Goal: Communication & Community: Answer question/provide support

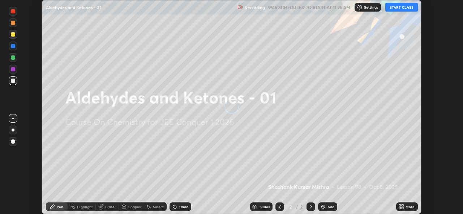
scroll to position [214, 463]
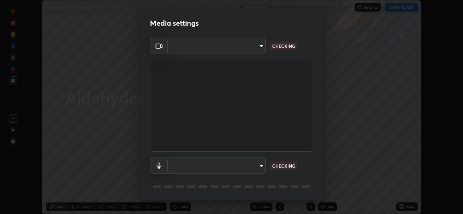
type input "8c17a5d152d90efee16c6d0123f72e1c8e3faabb66c5818a7671abbc9a97bc9a"
click at [261, 165] on body "Erase all Aldehydes and Ketones - 01 Recording WAS SCHEDULED TO START AT 11:25 …" at bounding box center [231, 107] width 463 height 214
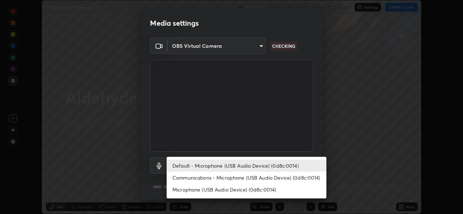
click at [257, 176] on li "Communications - Microphone (USB Audio Device) (0d8c:0014)" at bounding box center [247, 177] width 160 height 12
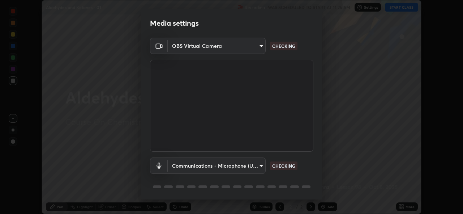
click at [257, 165] on body "Erase all Aldehydes and Ketones - 01 Recording WAS SCHEDULED TO START AT 11:25 …" at bounding box center [231, 107] width 463 height 214
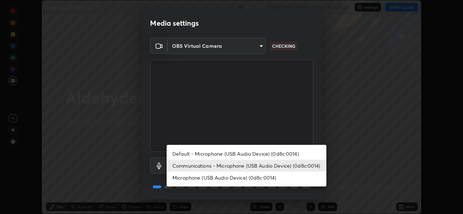
click at [258, 147] on ul "Default - Microphone (USB Audio Device) (0d8c:0014) Communications - Microphone…" at bounding box center [247, 166] width 160 height 42
click at [260, 154] on li "Default - Microphone (USB Audio Device) (0d8c:0014)" at bounding box center [247, 153] width 160 height 12
type input "default"
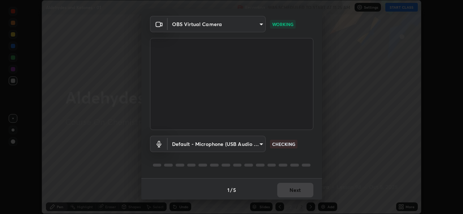
scroll to position [23, 0]
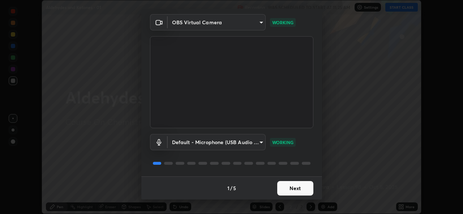
click at [296, 188] on button "Next" at bounding box center [295, 188] width 36 height 14
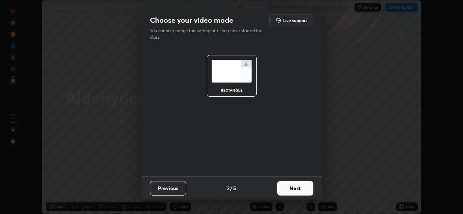
scroll to position [0, 0]
click at [299, 190] on button "Next" at bounding box center [295, 188] width 36 height 14
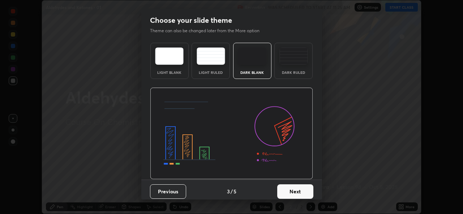
click at [304, 190] on button "Next" at bounding box center [295, 191] width 36 height 14
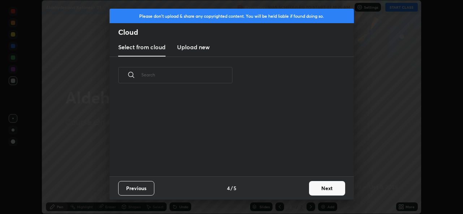
click at [319, 192] on button "Next" at bounding box center [327, 188] width 36 height 14
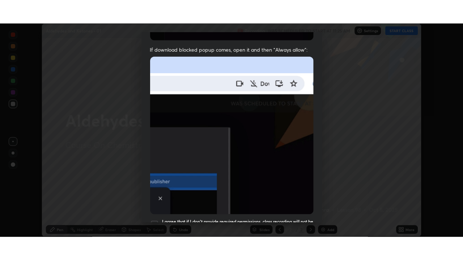
scroll to position [171, 0]
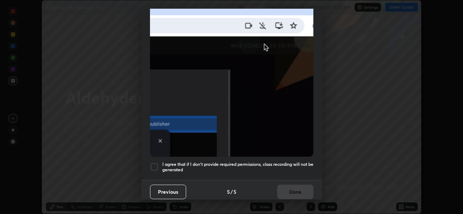
click at [283, 161] on h5 "I agree that if I don't provide required permissions, class recording will not …" at bounding box center [237, 166] width 151 height 11
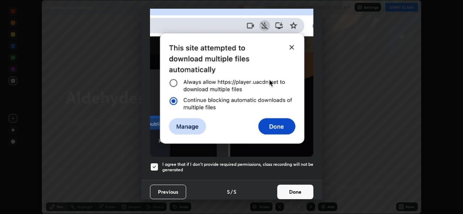
click at [291, 184] on button "Done" at bounding box center [295, 191] width 36 height 14
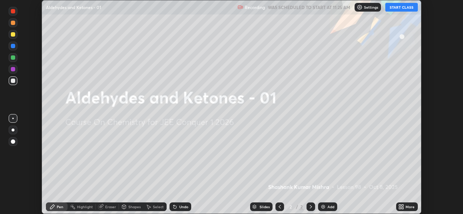
click at [400, 9] on button "START CLASS" at bounding box center [401, 7] width 33 height 9
click at [400, 206] on icon at bounding box center [401, 206] width 6 height 6
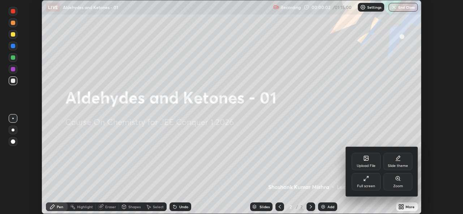
click at [368, 179] on icon at bounding box center [366, 178] width 6 height 6
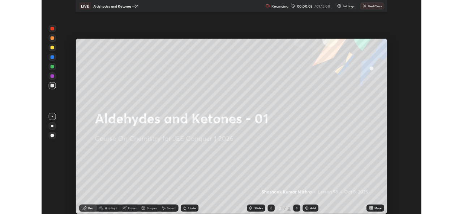
scroll to position [260, 463]
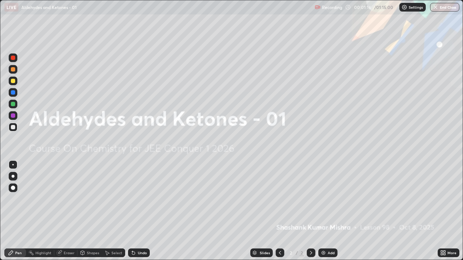
click at [322, 213] on img at bounding box center [323, 253] width 6 height 6
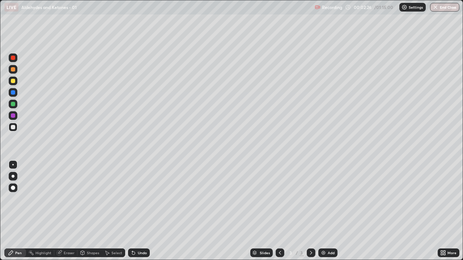
click at [132, 213] on icon at bounding box center [133, 253] width 3 height 3
click at [69, 213] on div "Eraser" at bounding box center [69, 253] width 11 height 4
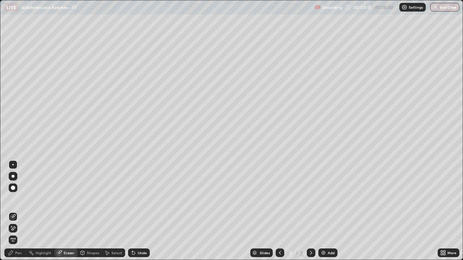
click at [14, 213] on div "Pen" at bounding box center [15, 253] width 22 height 9
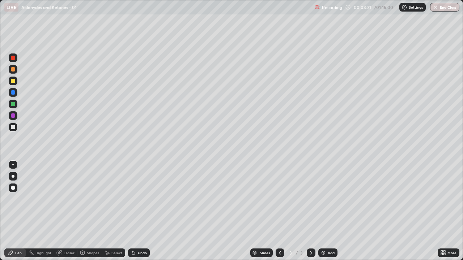
click at [141, 213] on div "Undo" at bounding box center [139, 253] width 22 height 9
click at [142, 213] on div "Undo" at bounding box center [142, 253] width 9 height 4
click at [136, 213] on div "Undo" at bounding box center [139, 253] width 22 height 9
click at [114, 213] on div "Select" at bounding box center [116, 253] width 11 height 4
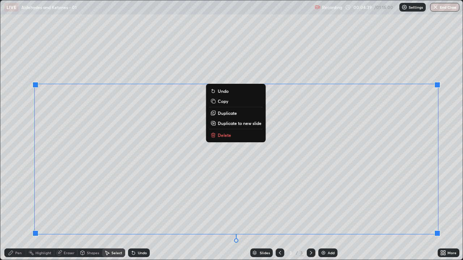
click at [238, 125] on p "Duplicate to new slide" at bounding box center [240, 123] width 44 height 6
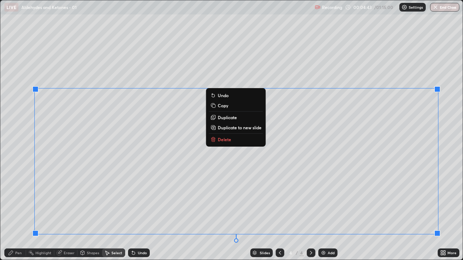
click at [225, 138] on p "Delete" at bounding box center [224, 140] width 13 height 6
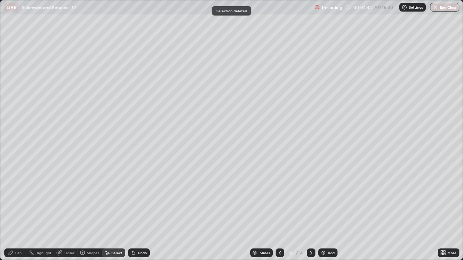
click at [275, 213] on div at bounding box center [279, 253] width 9 height 9
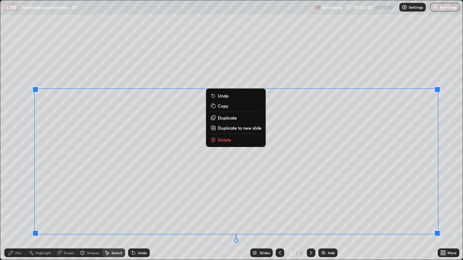
click at [223, 140] on p "Delete" at bounding box center [224, 140] width 13 height 6
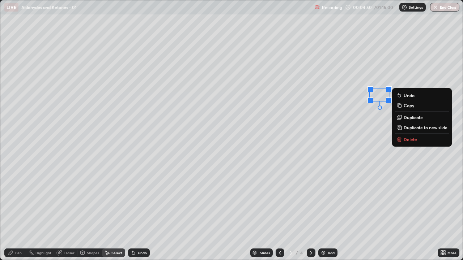
click at [407, 138] on p "Delete" at bounding box center [409, 140] width 13 height 6
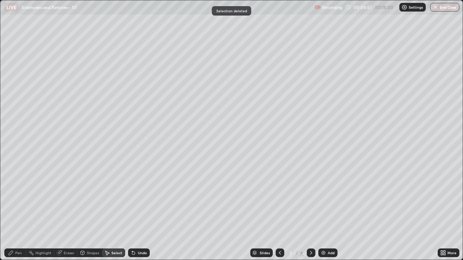
click at [16, 213] on div "Pen" at bounding box center [15, 253] width 22 height 9
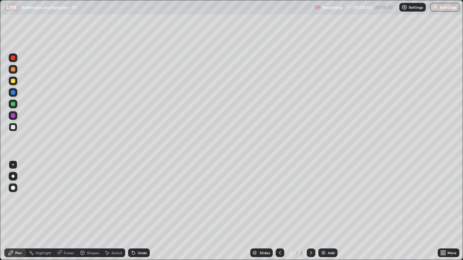
click at [112, 213] on div "Select" at bounding box center [116, 253] width 11 height 4
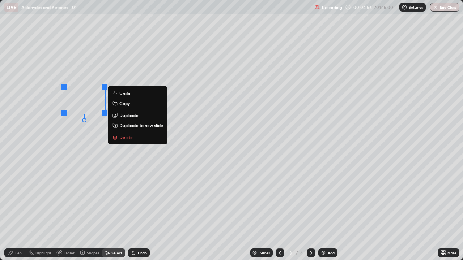
click at [121, 136] on p "Delete" at bounding box center [125, 137] width 13 height 6
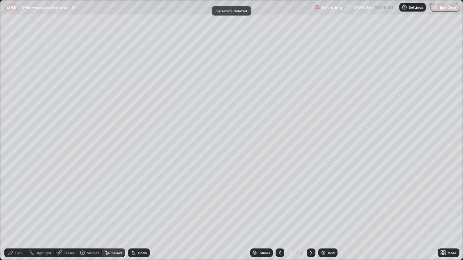
click at [16, 213] on div "Pen" at bounding box center [15, 253] width 22 height 9
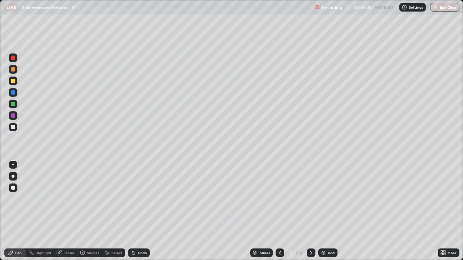
click at [134, 213] on icon at bounding box center [133, 253] width 3 height 3
click at [132, 213] on icon at bounding box center [132, 251] width 1 height 1
click at [135, 213] on icon at bounding box center [133, 253] width 6 height 6
click at [136, 213] on div "Undo" at bounding box center [139, 253] width 22 height 9
click at [314, 213] on div at bounding box center [310, 253] width 9 height 9
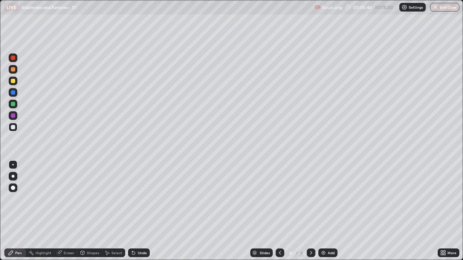
click at [314, 213] on div at bounding box center [310, 253] width 9 height 9
click at [310, 213] on icon at bounding box center [311, 253] width 2 height 4
click at [279, 213] on icon at bounding box center [280, 253] width 6 height 6
click at [277, 213] on icon at bounding box center [280, 253] width 6 height 6
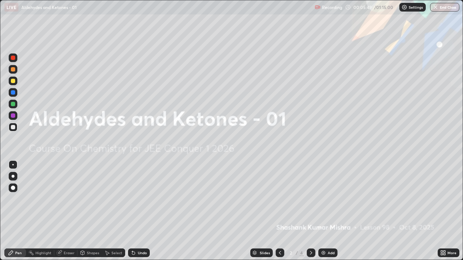
click at [310, 213] on icon at bounding box center [311, 253] width 2 height 4
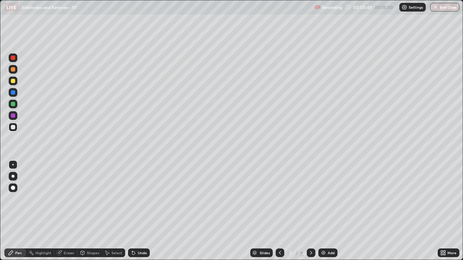
click at [310, 213] on icon at bounding box center [311, 253] width 6 height 6
click at [279, 213] on icon at bounding box center [280, 253] width 6 height 6
click at [309, 213] on icon at bounding box center [311, 253] width 6 height 6
click at [69, 213] on div "Eraser" at bounding box center [69, 253] width 11 height 4
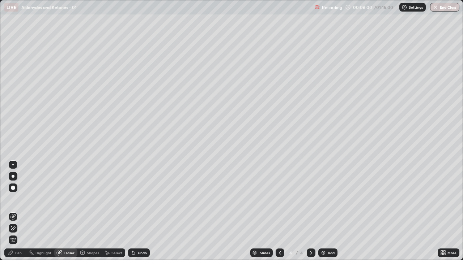
click at [279, 213] on icon at bounding box center [280, 253] width 6 height 6
click at [13, 213] on icon at bounding box center [11, 253] width 6 height 6
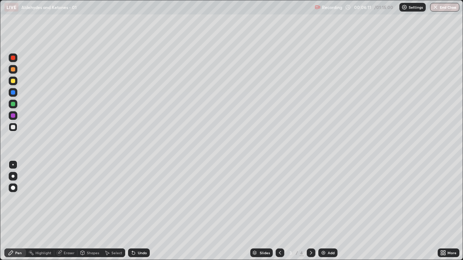
click at [140, 213] on div "Undo" at bounding box center [142, 253] width 9 height 4
click at [136, 213] on div "Undo" at bounding box center [139, 253] width 22 height 9
click at [135, 213] on icon at bounding box center [133, 253] width 6 height 6
click at [115, 213] on div "Select" at bounding box center [116, 253] width 11 height 4
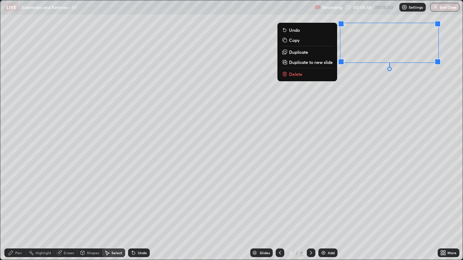
click at [299, 75] on p "Delete" at bounding box center [295, 74] width 13 height 6
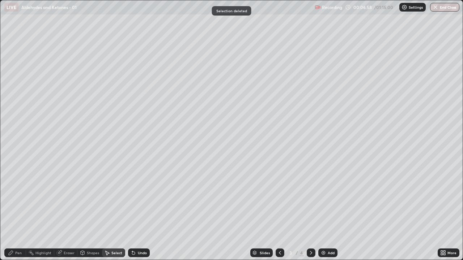
click at [20, 213] on div "Pen" at bounding box center [18, 253] width 7 height 4
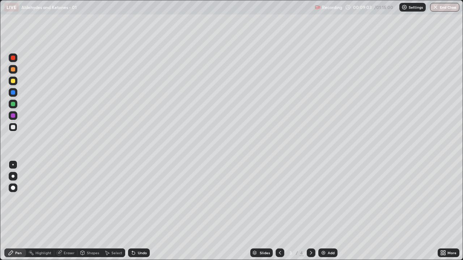
click at [310, 213] on icon at bounding box center [311, 253] width 6 height 6
click at [141, 213] on div "Undo" at bounding box center [142, 253] width 9 height 4
click at [324, 213] on img at bounding box center [323, 253] width 6 height 6
click at [136, 213] on div "Undo" at bounding box center [139, 253] width 22 height 9
click at [139, 213] on div "Undo" at bounding box center [142, 253] width 9 height 4
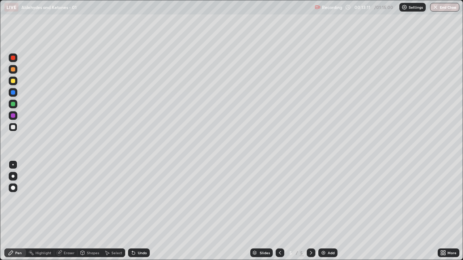
click at [142, 213] on div "Undo" at bounding box center [139, 253] width 22 height 9
click at [321, 213] on img at bounding box center [323, 253] width 6 height 6
click at [140, 213] on div "Undo" at bounding box center [142, 253] width 9 height 4
click at [138, 213] on div "Undo" at bounding box center [142, 253] width 9 height 4
click at [64, 213] on div "Eraser" at bounding box center [65, 253] width 23 height 9
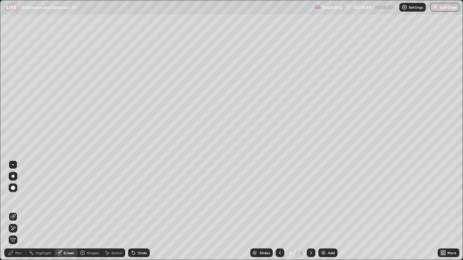
click at [22, 213] on div "Pen" at bounding box center [15, 253] width 22 height 9
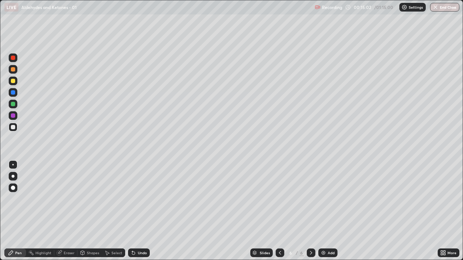
click at [119, 213] on div "Select" at bounding box center [116, 253] width 11 height 4
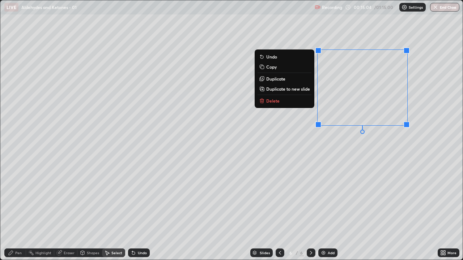
click at [270, 103] on p "Delete" at bounding box center [272, 101] width 13 height 6
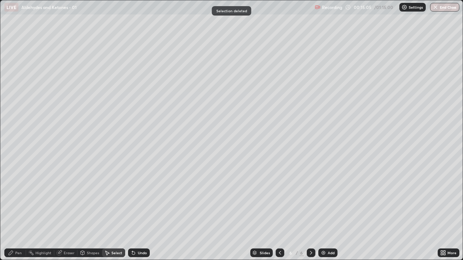
click at [20, 213] on div "Pen" at bounding box center [18, 253] width 7 height 4
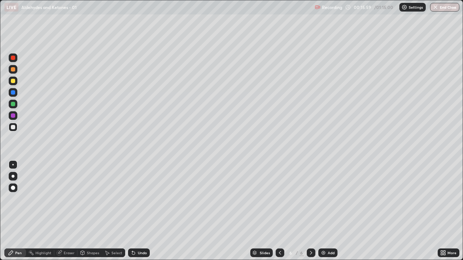
click at [279, 213] on icon at bounding box center [280, 253] width 6 height 6
click at [115, 213] on div "Select" at bounding box center [116, 253] width 11 height 4
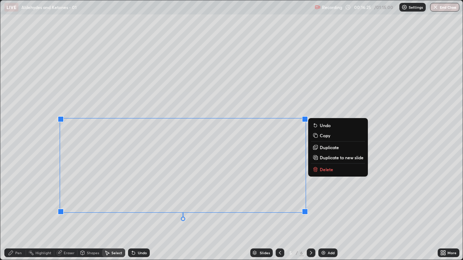
click at [186, 213] on div "0 ° Undo Copy Duplicate Duplicate to new slide Delete" at bounding box center [231, 130] width 462 height 260
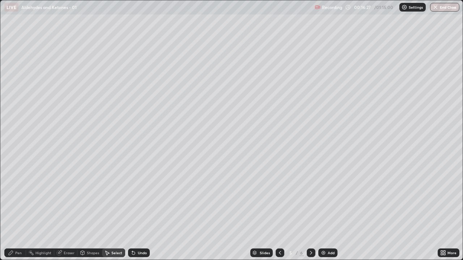
click at [18, 213] on div "Pen" at bounding box center [18, 253] width 7 height 4
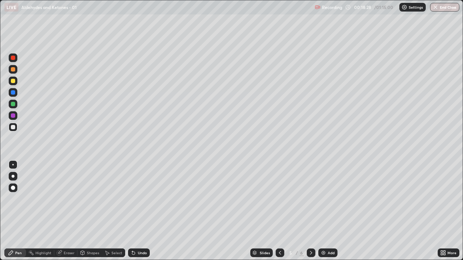
click at [309, 213] on icon at bounding box center [311, 253] width 6 height 6
click at [320, 213] on img at bounding box center [323, 253] width 6 height 6
click at [136, 213] on div "Undo" at bounding box center [139, 253] width 22 height 9
click at [138, 213] on div "Undo" at bounding box center [139, 253] width 22 height 9
click at [141, 213] on div "Undo" at bounding box center [139, 253] width 22 height 9
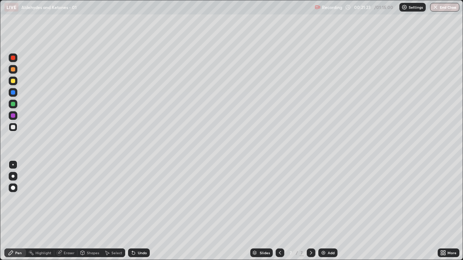
click at [141, 213] on div "Undo" at bounding box center [142, 253] width 9 height 4
click at [141, 213] on div "Undo" at bounding box center [139, 253] width 22 height 9
click at [140, 213] on div "Undo" at bounding box center [139, 253] width 22 height 9
click at [137, 213] on div "Undo" at bounding box center [139, 253] width 22 height 9
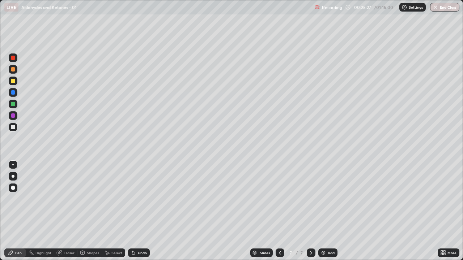
click at [323, 213] on img at bounding box center [323, 253] width 6 height 6
click at [141, 213] on div "Undo" at bounding box center [139, 253] width 22 height 9
click at [111, 213] on div "Select" at bounding box center [116, 253] width 11 height 4
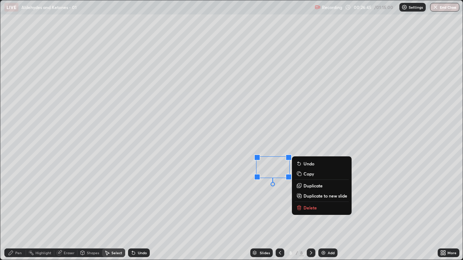
click at [254, 201] on div "0 ° Undo Copy Duplicate Duplicate to new slide Delete" at bounding box center [231, 130] width 462 height 260
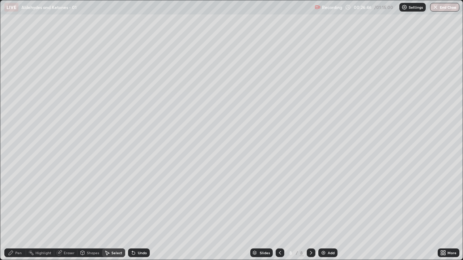
click at [14, 213] on div "Pen" at bounding box center [15, 253] width 22 height 9
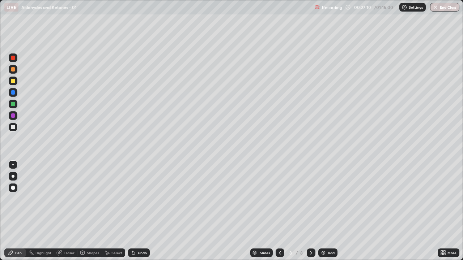
click at [138, 213] on div "Undo" at bounding box center [142, 253] width 9 height 4
click at [322, 213] on img at bounding box center [323, 253] width 6 height 6
click at [138, 213] on div "Undo" at bounding box center [142, 253] width 9 height 4
click at [133, 213] on div "Undo" at bounding box center [139, 253] width 22 height 9
click at [95, 213] on div "Shapes" at bounding box center [93, 253] width 12 height 4
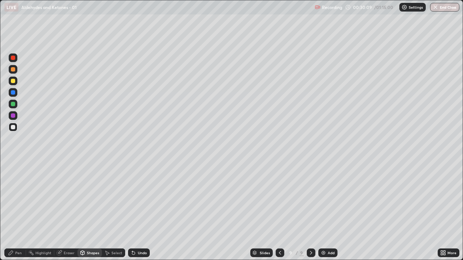
click at [117, 213] on div "Select" at bounding box center [113, 253] width 23 height 9
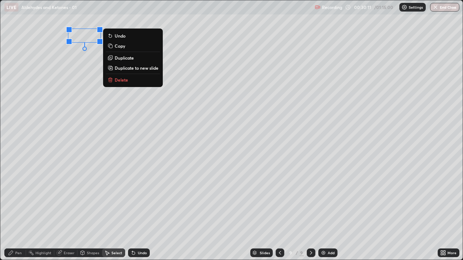
click at [117, 82] on p "Delete" at bounding box center [121, 80] width 13 height 6
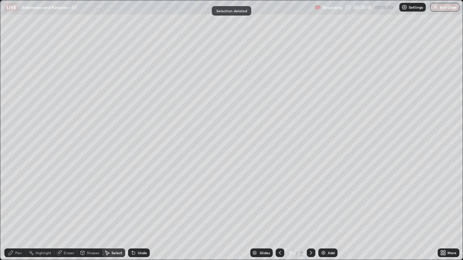
click at [441, 213] on icon at bounding box center [442, 252] width 2 height 2
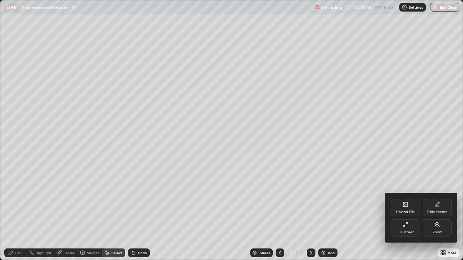
click at [405, 213] on icon at bounding box center [405, 225] width 6 height 6
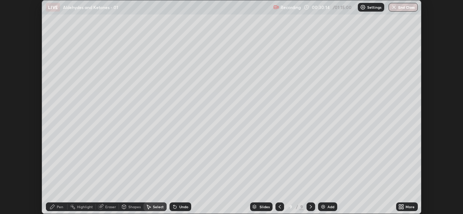
scroll to position [214, 463]
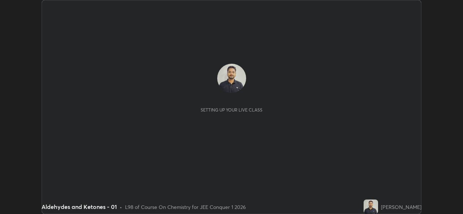
scroll to position [214, 463]
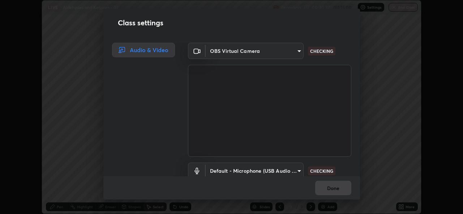
click at [294, 171] on body "Erase all LIVE Aldehydes and Ketones - 01 Recording 00:30:37 / 01:15:00 Setting…" at bounding box center [231, 107] width 463 height 214
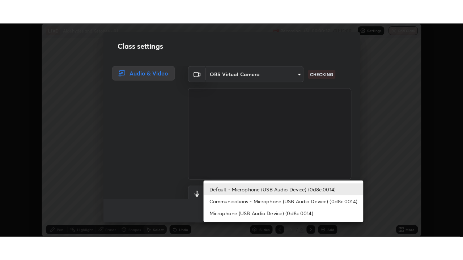
scroll to position [4, 0]
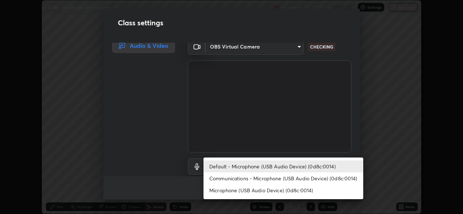
click at [295, 178] on li "Communications - Microphone (USB Audio Device) (0d8c:0014)" at bounding box center [283, 178] width 160 height 12
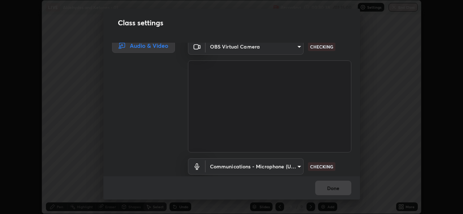
click at [296, 167] on body "Erase all LIVE Aldehydes and Ketones - 01 Recording 00:30:38 / 01:15:00 Setting…" at bounding box center [231, 107] width 463 height 214
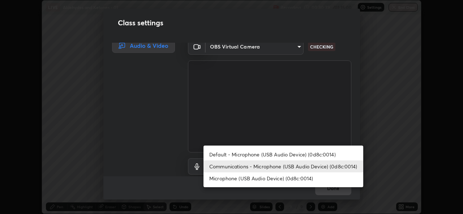
click at [295, 155] on li "Default - Microphone (USB Audio Device) (0d8c:0014)" at bounding box center [283, 154] width 160 height 12
type input "default"
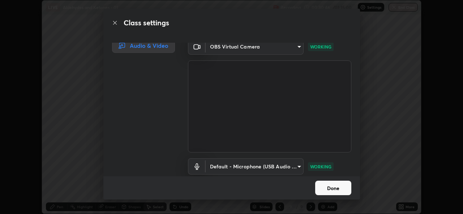
click at [331, 189] on button "Done" at bounding box center [333, 187] width 36 height 14
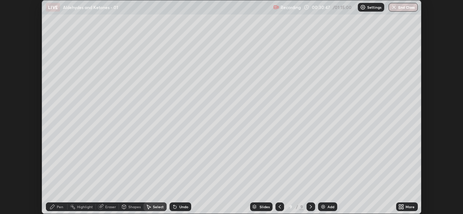
click at [403, 205] on icon at bounding box center [403, 205] width 2 height 2
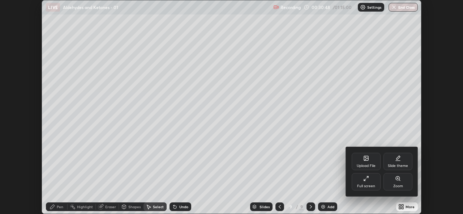
click at [372, 184] on div "Full screen" at bounding box center [366, 186] width 18 height 4
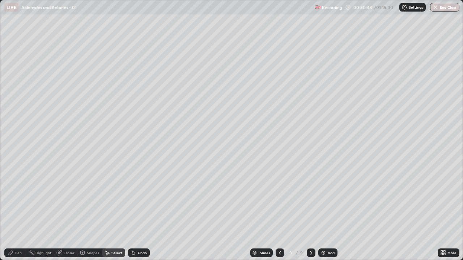
scroll to position [260, 463]
click at [16, 213] on div "Pen" at bounding box center [18, 253] width 7 height 4
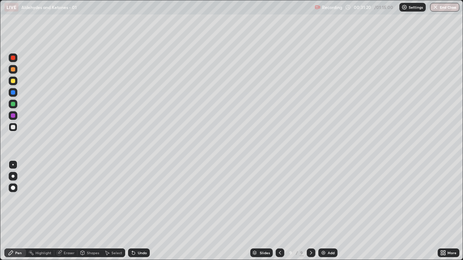
click at [132, 213] on icon at bounding box center [133, 253] width 3 height 3
click at [132, 213] on icon at bounding box center [132, 251] width 1 height 1
click at [114, 213] on div "Select" at bounding box center [116, 253] width 11 height 4
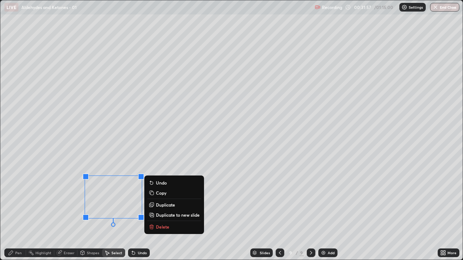
click at [69, 213] on div "Eraser" at bounding box center [69, 253] width 11 height 4
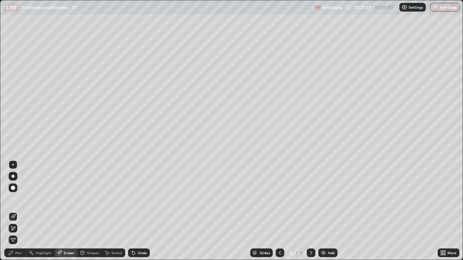
click at [18, 213] on div "Pen" at bounding box center [15, 253] width 22 height 9
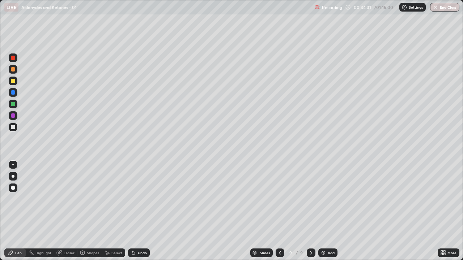
click at [279, 213] on icon at bounding box center [280, 253] width 6 height 6
click at [312, 213] on icon at bounding box center [311, 253] width 6 height 6
click at [325, 213] on img at bounding box center [323, 253] width 6 height 6
click at [139, 213] on div "Undo" at bounding box center [142, 253] width 9 height 4
click at [141, 213] on div "Undo" at bounding box center [142, 253] width 9 height 4
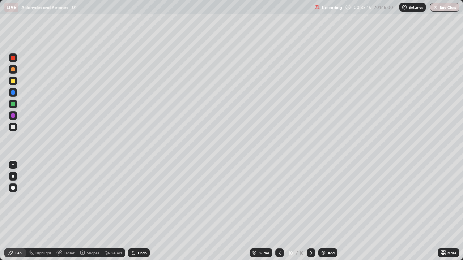
click at [132, 213] on icon at bounding box center [133, 253] width 3 height 3
click at [140, 213] on div "Undo" at bounding box center [142, 253] width 9 height 4
click at [142, 213] on div "Undo" at bounding box center [142, 253] width 9 height 4
click at [145, 213] on div "Undo" at bounding box center [142, 253] width 9 height 4
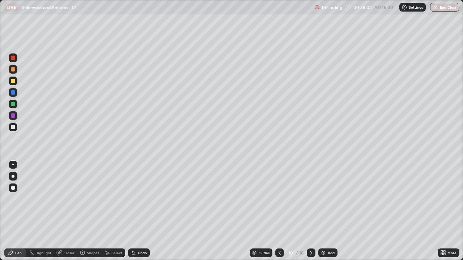
click at [145, 213] on div "Undo" at bounding box center [142, 253] width 9 height 4
click at [137, 213] on div "Undo" at bounding box center [139, 253] width 22 height 9
click at [69, 213] on div "Eraser" at bounding box center [69, 253] width 11 height 4
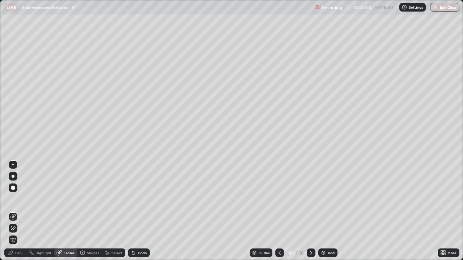
click at [21, 213] on div "Pen" at bounding box center [18, 253] width 7 height 4
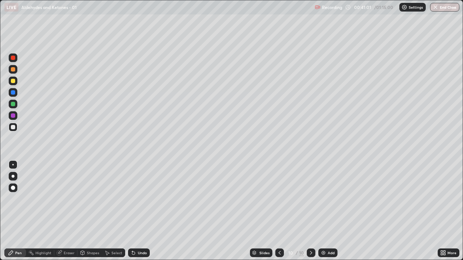
click at [322, 213] on img at bounding box center [323, 253] width 6 height 6
click at [138, 213] on div "Undo" at bounding box center [142, 253] width 9 height 4
click at [143, 213] on div "Undo" at bounding box center [139, 253] width 22 height 9
click at [136, 213] on div "Undo" at bounding box center [139, 253] width 22 height 9
click at [65, 213] on div "Eraser" at bounding box center [69, 253] width 11 height 4
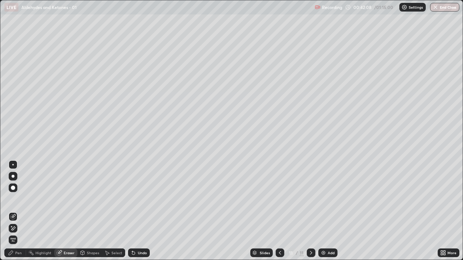
click at [14, 213] on div "Pen" at bounding box center [15, 253] width 22 height 9
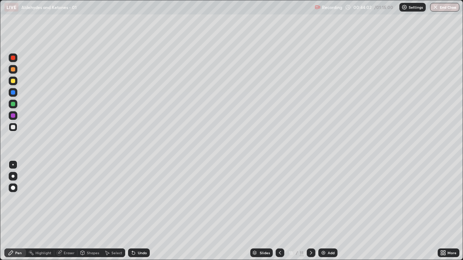
click at [326, 213] on div "Add" at bounding box center [327, 253] width 19 height 9
click at [15, 60] on div at bounding box center [13, 57] width 9 height 9
click at [13, 128] on div at bounding box center [13, 127] width 4 height 4
click at [141, 213] on div "Undo" at bounding box center [142, 253] width 9 height 4
click at [142, 213] on div "Undo" at bounding box center [139, 253] width 22 height 9
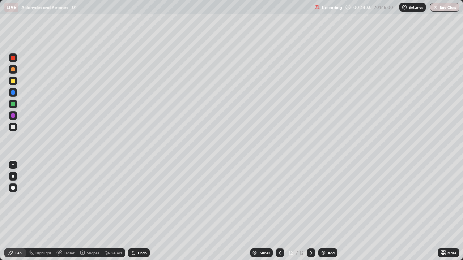
click at [135, 213] on icon at bounding box center [133, 253] width 6 height 6
click at [138, 213] on div "Undo" at bounding box center [142, 253] width 9 height 4
click at [139, 213] on div "Undo" at bounding box center [139, 253] width 22 height 9
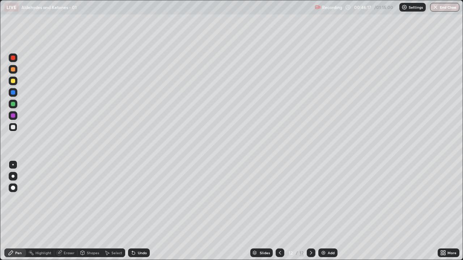
click at [140, 213] on div "Undo" at bounding box center [139, 253] width 22 height 9
click at [322, 213] on img at bounding box center [323, 253] width 6 height 6
click at [276, 213] on div at bounding box center [279, 253] width 9 height 9
click at [310, 213] on icon at bounding box center [311, 253] width 6 height 6
click at [276, 213] on div at bounding box center [279, 253] width 9 height 14
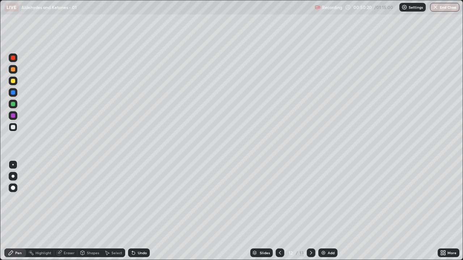
click at [310, 213] on icon at bounding box center [311, 253] width 6 height 6
click at [279, 213] on div at bounding box center [279, 253] width 9 height 9
click at [310, 213] on icon at bounding box center [311, 253] width 6 height 6
click at [140, 213] on div "Undo" at bounding box center [142, 253] width 9 height 4
click at [270, 213] on div "Slides" at bounding box center [261, 253] width 22 height 9
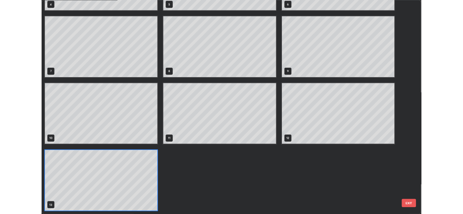
scroll to position [257, 458]
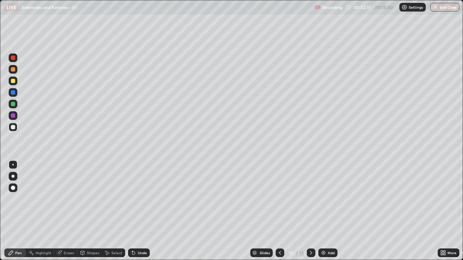
click at [310, 213] on icon at bounding box center [311, 253] width 6 height 6
click at [280, 213] on icon at bounding box center [280, 253] width 2 height 4
click at [308, 213] on icon at bounding box center [311, 253] width 6 height 6
click at [110, 213] on div "Select" at bounding box center [113, 253] width 23 height 9
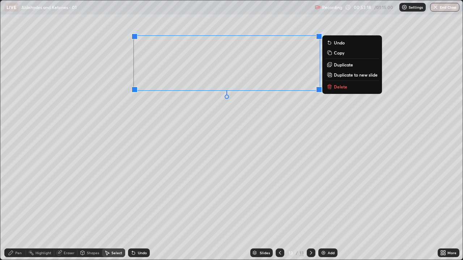
click at [340, 88] on p "Delete" at bounding box center [340, 87] width 13 height 6
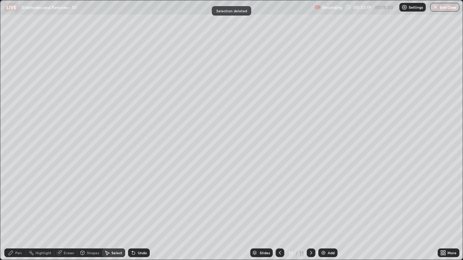
click at [17, 213] on div "Pen" at bounding box center [18, 253] width 7 height 4
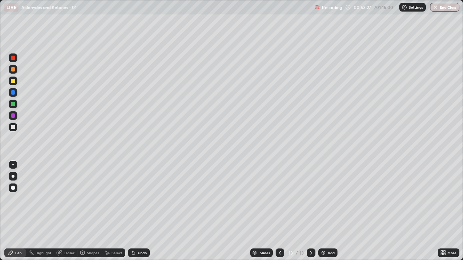
click at [64, 213] on div "Eraser" at bounding box center [65, 253] width 23 height 9
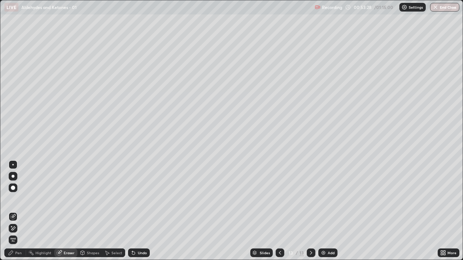
click at [14, 213] on div "Pen" at bounding box center [15, 253] width 22 height 9
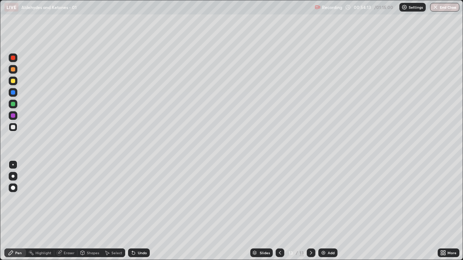
click at [143, 213] on div "Undo" at bounding box center [139, 253] width 22 height 9
click at [142, 213] on div "Undo" at bounding box center [139, 253] width 22 height 9
click at [323, 213] on img at bounding box center [323, 253] width 6 height 6
click at [139, 213] on div "Undo" at bounding box center [142, 253] width 9 height 4
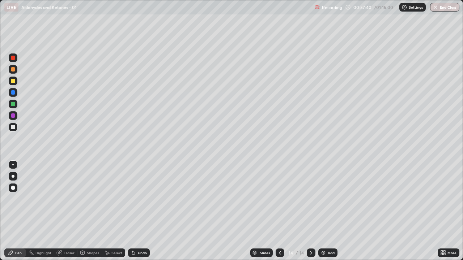
click at [140, 213] on div "Undo" at bounding box center [142, 253] width 9 height 4
click at [139, 213] on div "Undo" at bounding box center [142, 253] width 9 height 4
click at [138, 213] on div "Undo" at bounding box center [142, 253] width 9 height 4
click at [141, 213] on div "Undo" at bounding box center [142, 253] width 9 height 4
click at [66, 213] on div "Eraser" at bounding box center [65, 253] width 23 height 9
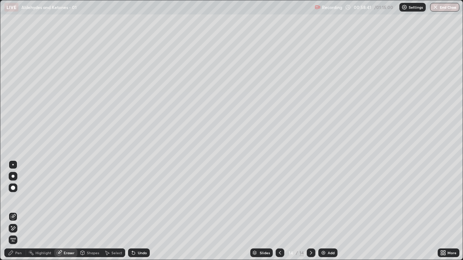
click at [19, 213] on div "Pen" at bounding box center [18, 253] width 7 height 4
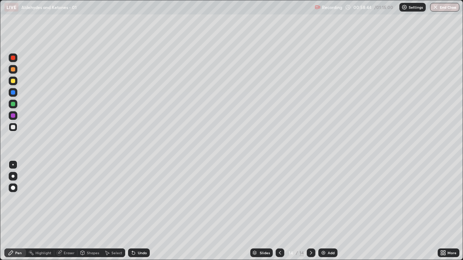
click at [139, 213] on div "Undo" at bounding box center [142, 253] width 9 height 4
click at [69, 213] on div "Eraser" at bounding box center [69, 253] width 11 height 4
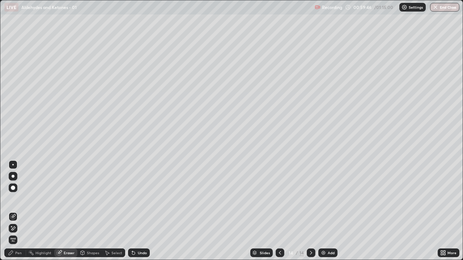
click at [19, 213] on div "Pen" at bounding box center [15, 253] width 22 height 9
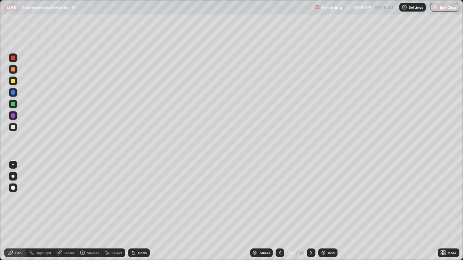
click at [71, 213] on div "Eraser" at bounding box center [69, 253] width 11 height 4
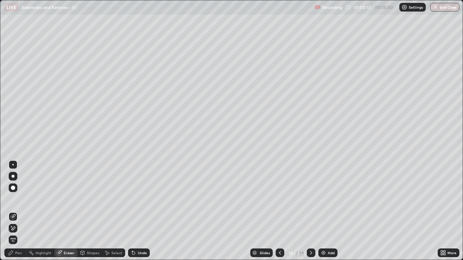
click at [115, 213] on div "Select" at bounding box center [116, 253] width 11 height 4
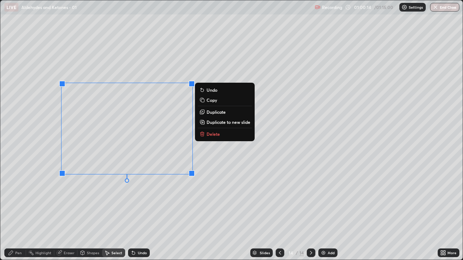
click at [211, 133] on p "Delete" at bounding box center [212, 134] width 13 height 6
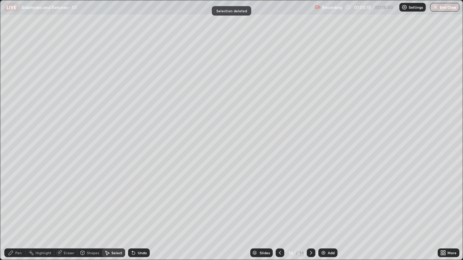
click at [16, 213] on div "Pen" at bounding box center [15, 253] width 22 height 9
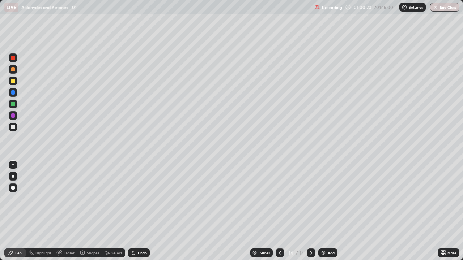
click at [138, 213] on div "Undo" at bounding box center [142, 253] width 9 height 4
click at [69, 213] on div "Eraser" at bounding box center [69, 253] width 11 height 4
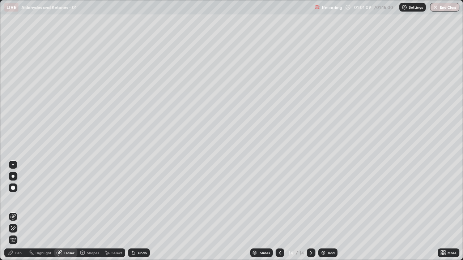
click at [16, 213] on div "Pen" at bounding box center [18, 253] width 7 height 4
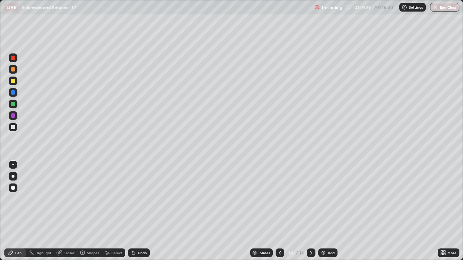
click at [67, 213] on div "Eraser" at bounding box center [69, 253] width 11 height 4
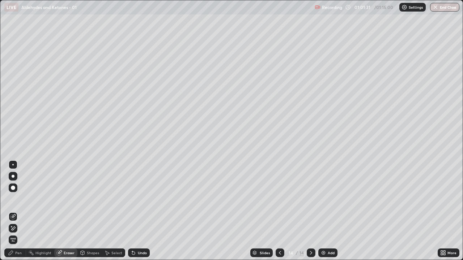
click at [16, 213] on div "Pen" at bounding box center [18, 253] width 7 height 4
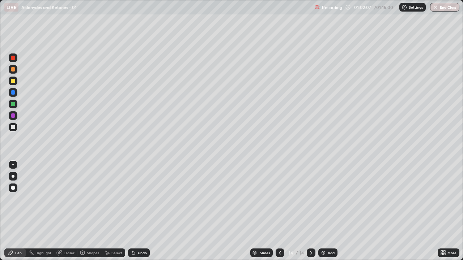
click at [69, 213] on div "Eraser" at bounding box center [69, 253] width 11 height 4
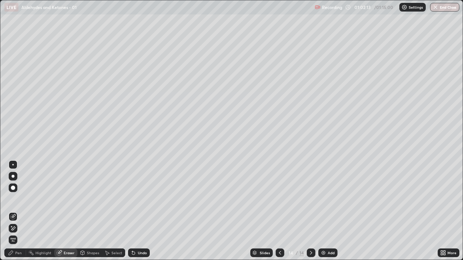
click at [16, 213] on div "Pen" at bounding box center [18, 253] width 7 height 4
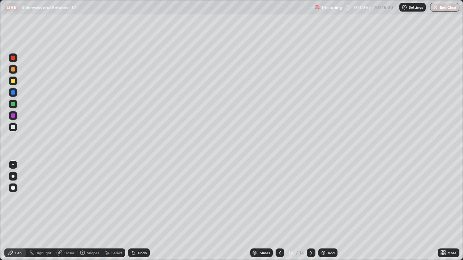
click at [137, 213] on div "Undo" at bounding box center [139, 253] width 22 height 9
click at [405, 213] on div "Slides 14 / 14 Add" at bounding box center [294, 253] width 288 height 14
click at [321, 213] on img at bounding box center [323, 253] width 6 height 6
click at [275, 213] on div at bounding box center [279, 253] width 9 height 9
click at [310, 213] on icon at bounding box center [311, 253] width 6 height 6
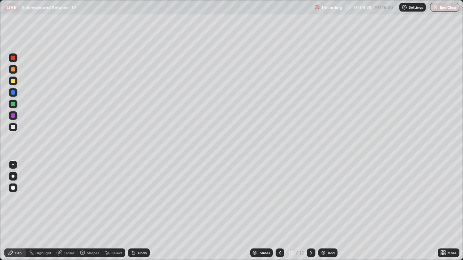
click at [280, 213] on icon at bounding box center [280, 253] width 6 height 6
click at [112, 213] on div "Select" at bounding box center [116, 253] width 11 height 4
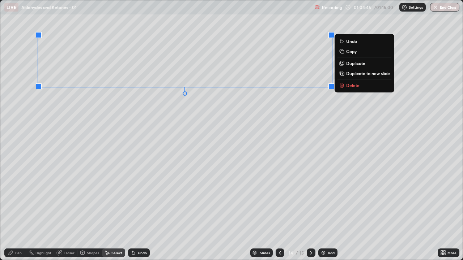
click at [343, 52] on rect at bounding box center [341, 52] width 3 height 3
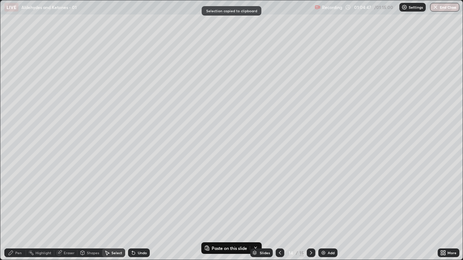
click at [279, 213] on icon at bounding box center [280, 253] width 6 height 6
click at [323, 213] on img at bounding box center [323, 253] width 6 height 6
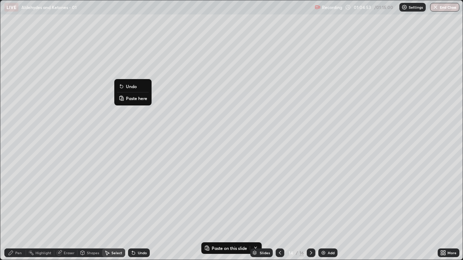
click at [134, 97] on p "Paste here" at bounding box center [136, 98] width 21 height 6
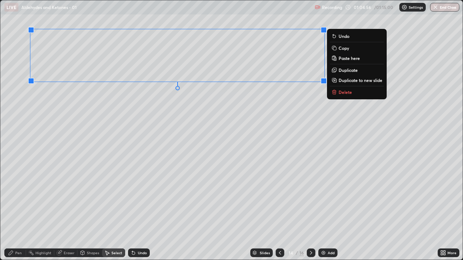
click at [142, 159] on div "0 ° Undo Copy Paste here Duplicate Duplicate to new slide Delete" at bounding box center [231, 130] width 462 height 260
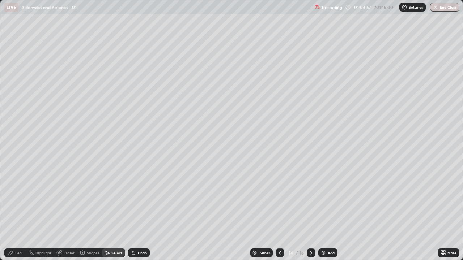
click at [279, 213] on icon at bounding box center [280, 253] width 6 height 6
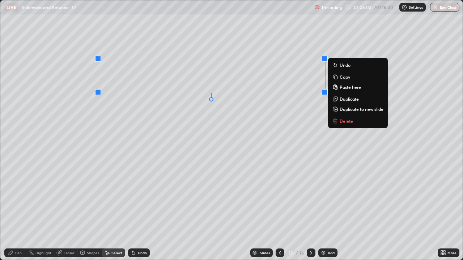
click at [310, 213] on icon at bounding box center [311, 253] width 6 height 6
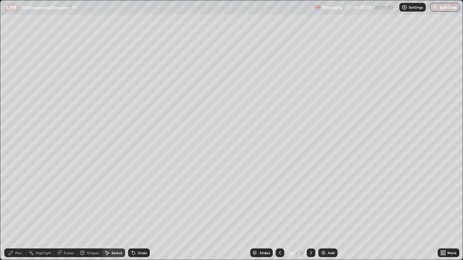
click at [310, 213] on icon at bounding box center [311, 253] width 6 height 6
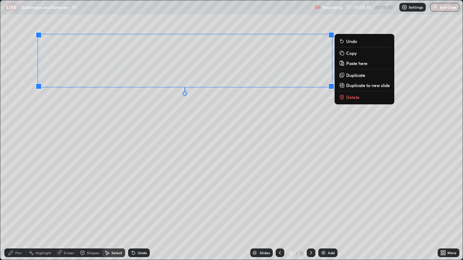
click at [356, 96] on p "Delete" at bounding box center [352, 97] width 13 height 6
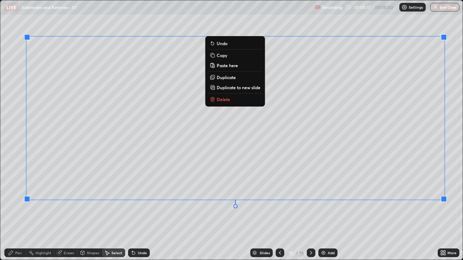
click at [70, 213] on div "Eraser" at bounding box center [69, 253] width 11 height 4
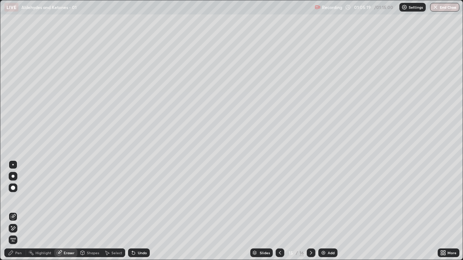
click at [15, 213] on div "Pen" at bounding box center [15, 253] width 22 height 9
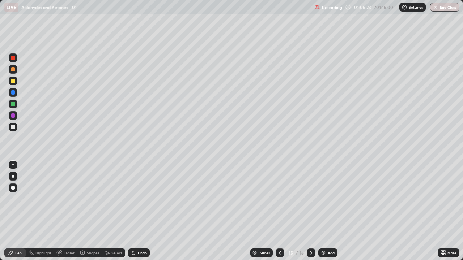
click at [65, 213] on div "Eraser" at bounding box center [69, 253] width 11 height 4
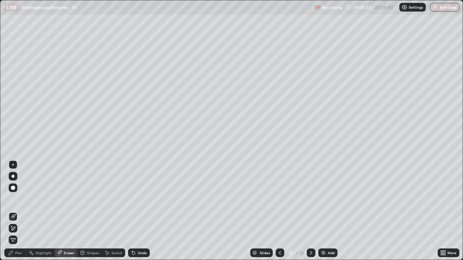
click at [14, 213] on icon at bounding box center [11, 253] width 6 height 6
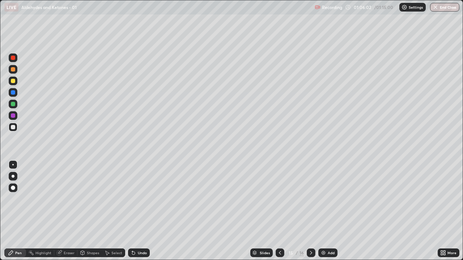
click at [279, 213] on icon at bounding box center [280, 253] width 2 height 4
click at [311, 213] on icon at bounding box center [311, 253] width 2 height 4
click at [311, 213] on icon at bounding box center [311, 253] width 6 height 6
click at [64, 213] on div "Eraser" at bounding box center [69, 253] width 11 height 4
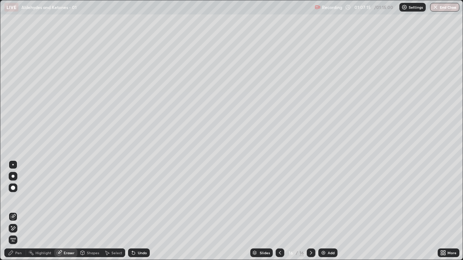
click at [13, 213] on icon at bounding box center [11, 253] width 4 height 4
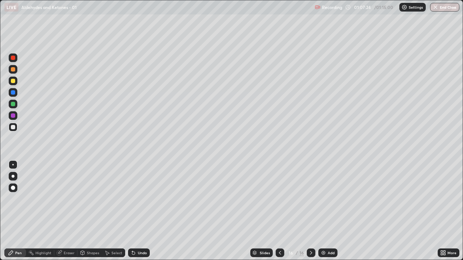
click at [29, 213] on div "Highlight" at bounding box center [40, 253] width 28 height 14
click at [136, 213] on div "Undo" at bounding box center [139, 253] width 22 height 9
click at [19, 213] on div "Pen" at bounding box center [18, 253] width 7 height 4
click at [275, 213] on div at bounding box center [279, 253] width 9 height 9
click at [279, 213] on icon at bounding box center [280, 253] width 6 height 6
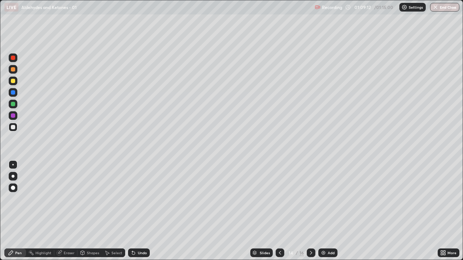
click at [279, 213] on icon at bounding box center [280, 253] width 6 height 6
click at [309, 213] on icon at bounding box center [311, 253] width 6 height 6
click at [310, 213] on icon at bounding box center [311, 253] width 6 height 6
click at [283, 213] on div at bounding box center [279, 253] width 9 height 9
click at [366, 7] on div "01:10:28" at bounding box center [363, 7] width 20 height 4
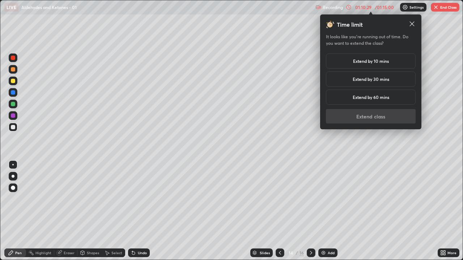
click at [364, 60] on h5 "Extend by 10 mins" at bounding box center [371, 61] width 36 height 7
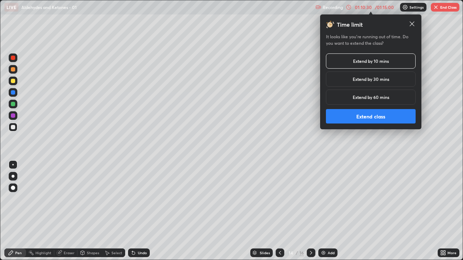
click at [373, 116] on button "Extend class" at bounding box center [371, 116] width 90 height 14
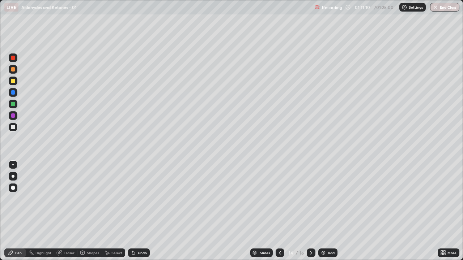
click at [310, 213] on div at bounding box center [310, 253] width 9 height 9
click at [310, 213] on icon at bounding box center [311, 253] width 6 height 6
click at [280, 213] on icon at bounding box center [280, 253] width 6 height 6
click at [279, 213] on icon at bounding box center [280, 253] width 6 height 6
click at [310, 213] on icon at bounding box center [311, 253] width 6 height 6
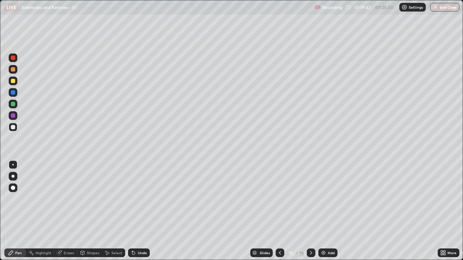
click at [309, 213] on icon at bounding box center [311, 253] width 6 height 6
click at [442, 9] on button "End Class" at bounding box center [444, 7] width 29 height 9
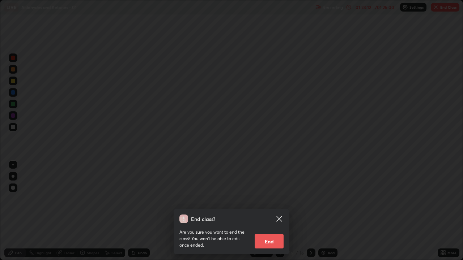
click at [266, 213] on button "End" at bounding box center [268, 241] width 29 height 14
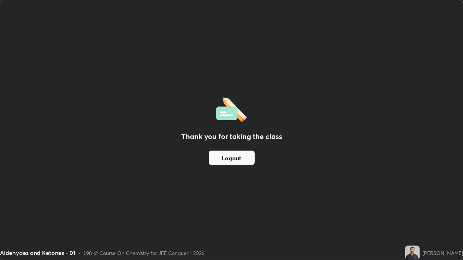
click at [266, 213] on div "Thank you for taking the class Logout" at bounding box center [231, 130] width 462 height 260
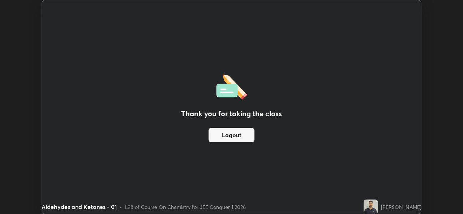
scroll to position [214, 463]
click at [241, 134] on button "Logout" at bounding box center [232, 135] width 46 height 14
